Goal: Information Seeking & Learning: Learn about a topic

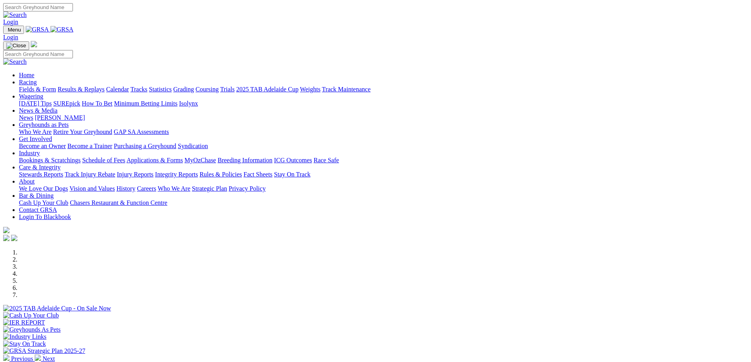
scroll to position [158, 0]
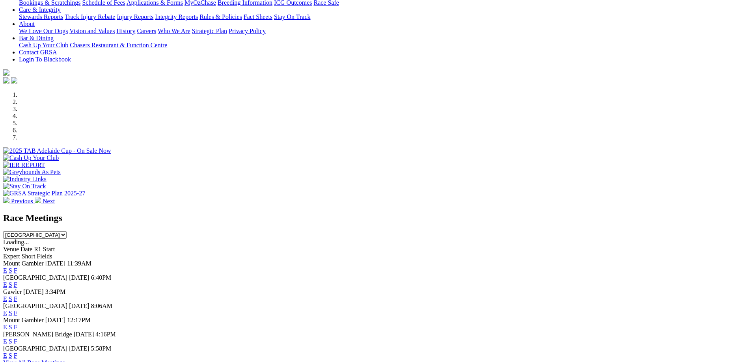
click at [17, 267] on link "F" at bounding box center [16, 270] width 4 height 7
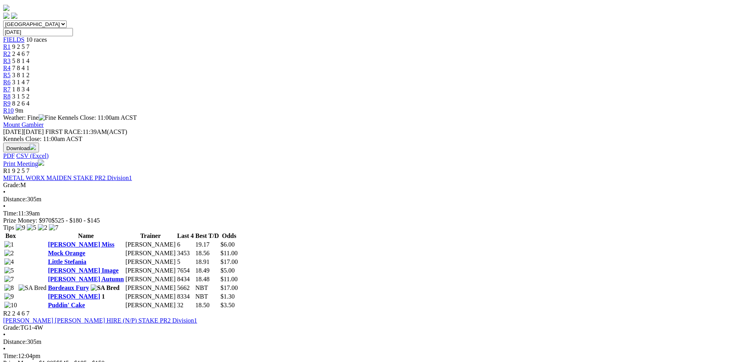
scroll to position [39, 0]
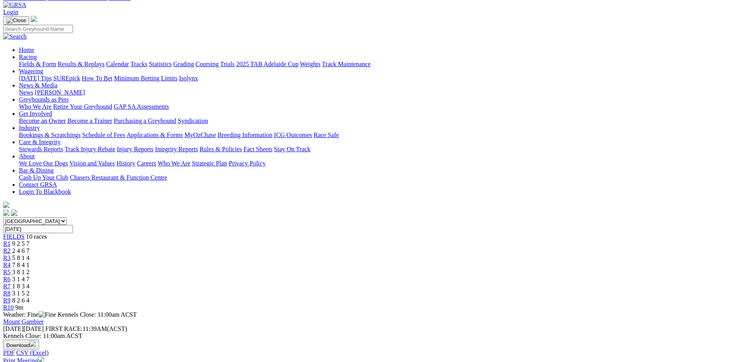
click at [30, 297] on span "8 2 6 4" at bounding box center [20, 300] width 17 height 7
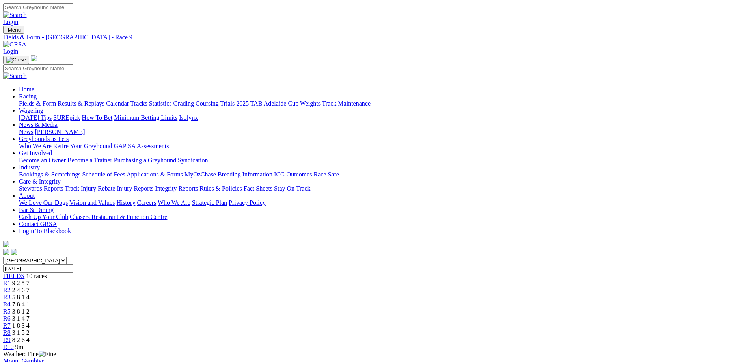
click at [511, 329] on div "R8 3 1 5 2" at bounding box center [375, 332] width 744 height 7
click at [477, 322] on div "R7 1 8 3 4" at bounding box center [375, 325] width 744 height 7
click at [429, 315] on div "R6 3 1 4 7" at bounding box center [375, 318] width 744 height 7
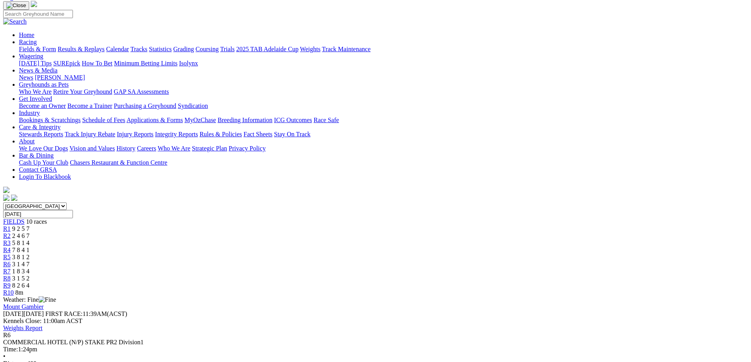
scroll to position [79, 0]
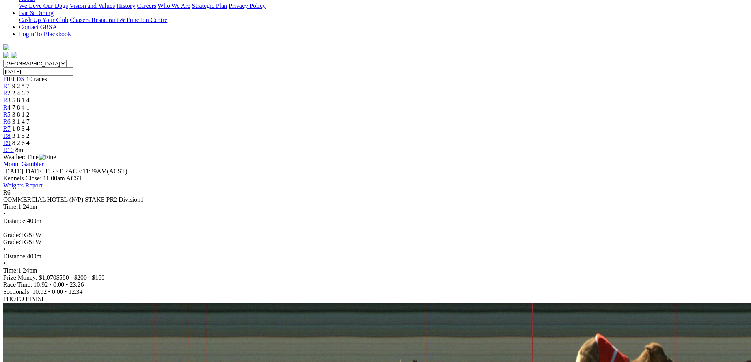
scroll to position [0, 0]
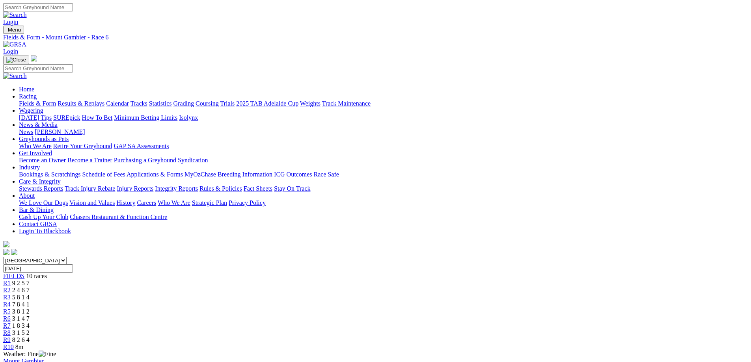
click at [30, 315] on span "3 1 4 7" at bounding box center [20, 318] width 17 height 7
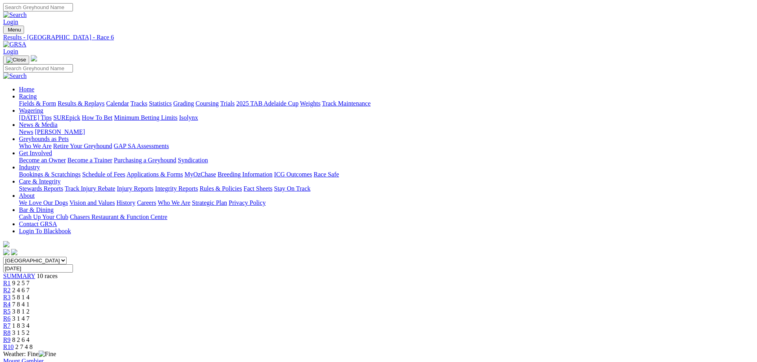
click at [11, 308] on link "R5" at bounding box center [6, 311] width 7 height 7
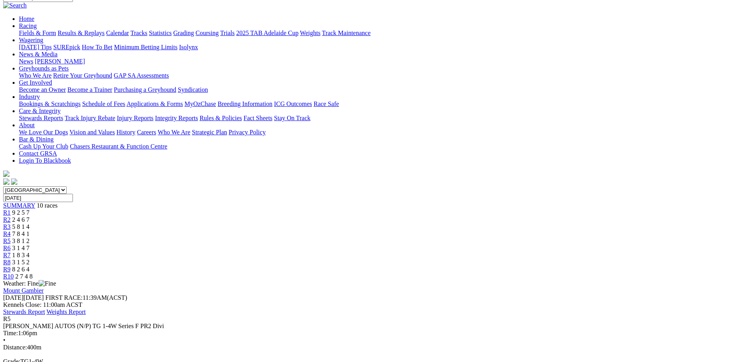
scroll to position [79, 0]
